Goal: Task Accomplishment & Management: Use online tool/utility

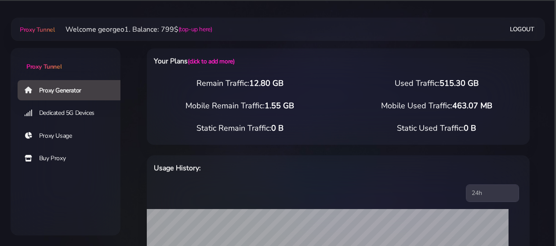
select select "US"
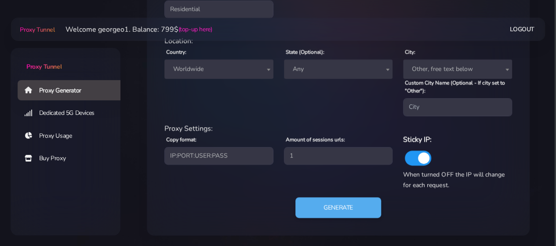
click at [257, 67] on span "Worldwide" at bounding box center [219, 69] width 99 height 12
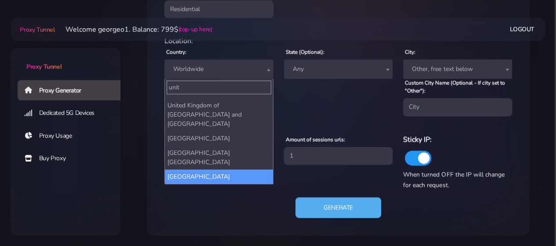
scroll to position [3, 0]
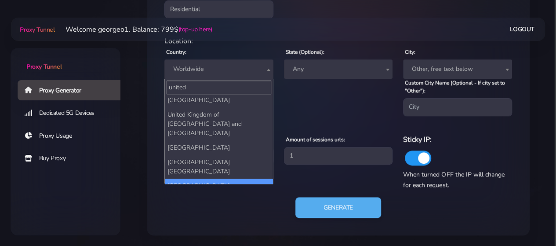
type input "united"
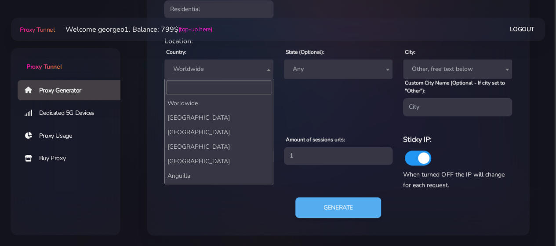
click at [229, 71] on span "Worldwide" at bounding box center [219, 69] width 99 height 12
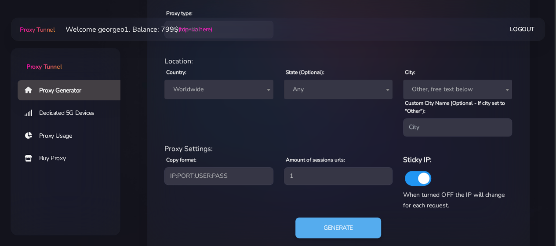
scroll to position [362, 0]
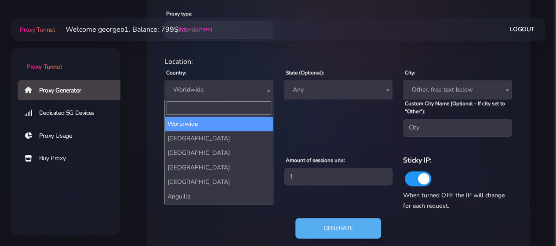
click at [216, 89] on span "Worldwide" at bounding box center [219, 90] width 99 height 12
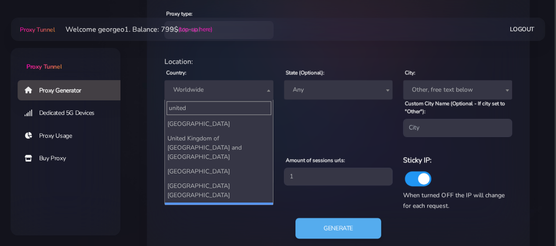
type input "united"
select select "US"
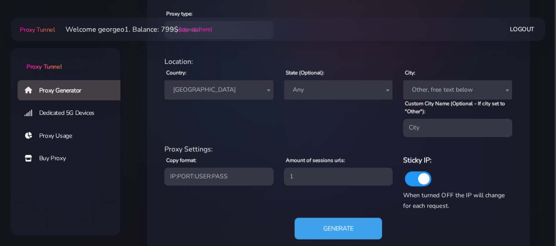
click at [340, 226] on button "Generate" at bounding box center [339, 228] width 88 height 22
click at [323, 227] on button "Generate" at bounding box center [339, 228] width 88 height 22
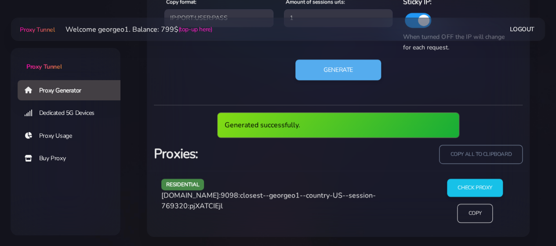
scroll to position [489, 0]
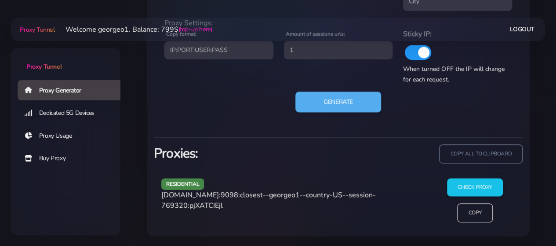
click at [229, 194] on span "[DOMAIN_NAME]:9098:closest--georgeo1--country-US--session-769320:pjXATCIEjl" at bounding box center [268, 200] width 215 height 20
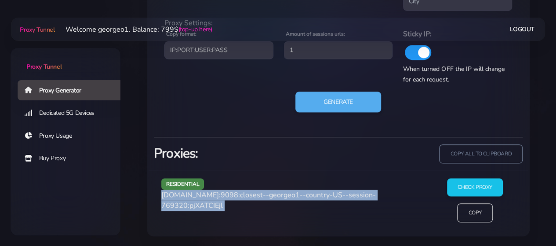
click at [229, 194] on span "[DOMAIN_NAME]:9098:closest--georgeo1--country-US--session-769320:pjXATCIEjl" at bounding box center [268, 200] width 215 height 20
copy div "[DOMAIN_NAME]:9098:closest--georgeo1--country-US--session-769320:pjXATCIEjl"
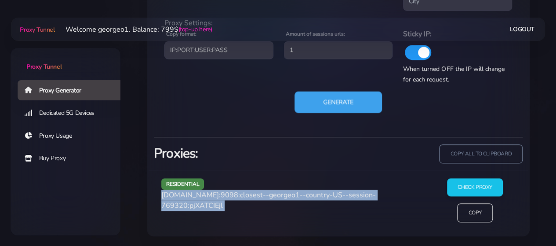
click at [319, 104] on button "Generate" at bounding box center [339, 102] width 88 height 22
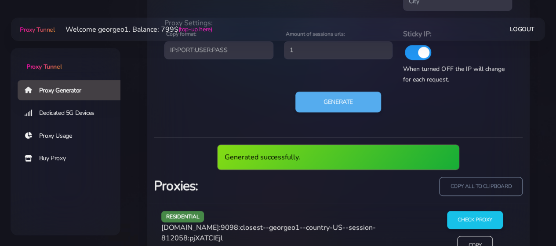
click at [190, 230] on span "[DOMAIN_NAME]:9098:closest--georgeo1--country-US--session-812058:pjXATCIEjl" at bounding box center [268, 233] width 215 height 20
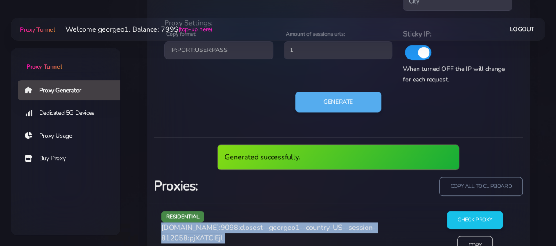
click at [190, 230] on span "[DOMAIN_NAME]:9098:closest--georgeo1--country-US--session-812058:pjXATCIEjl" at bounding box center [268, 233] width 215 height 20
copy div "[DOMAIN_NAME]:9098:closest--georgeo1--country-US--session-812058:pjXATCIEjl"
